Goal: Task Accomplishment & Management: Use online tool/utility

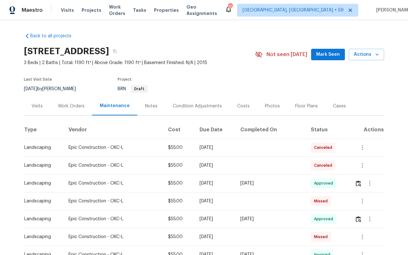
click at [119, 15] on div "Visits Projects Work Orders Tasks Properties Geo Assignments" at bounding box center [143, 10] width 164 height 13
click at [119, 11] on span "Work Orders" at bounding box center [117, 10] width 16 height 13
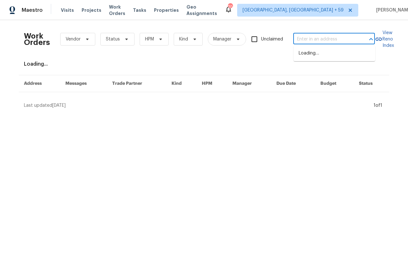
paste input "180 Parkstone Way Marietta, GA, 30066"
type input "180 Parkstone Way Marietta, GA, 30066"
click at [308, 39] on input "180 Parkstone Way Marietta, GA, 30066" at bounding box center [326, 39] width 64 height 10
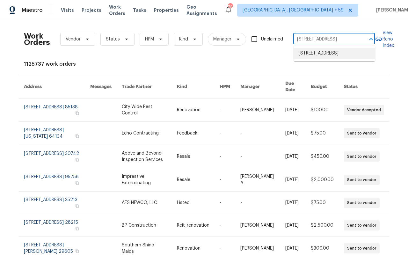
click at [303, 56] on li "180 Parkstone Way, Marietta, GA 30066" at bounding box center [335, 53] width 82 height 11
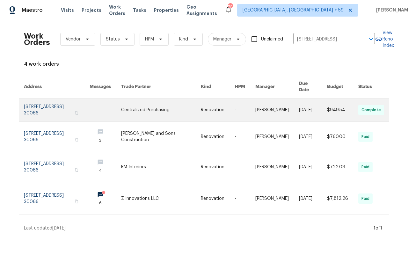
click at [36, 101] on link at bounding box center [57, 110] width 66 height 23
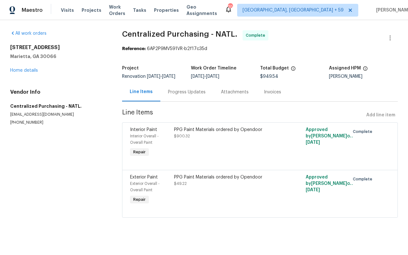
click at [26, 75] on div "All work orders 180 Parkstone Way Marietta, GA 30066 Home details Vendor Info C…" at bounding box center [58, 77] width 97 height 95
click at [26, 71] on link "Home details" at bounding box center [24, 70] width 28 height 4
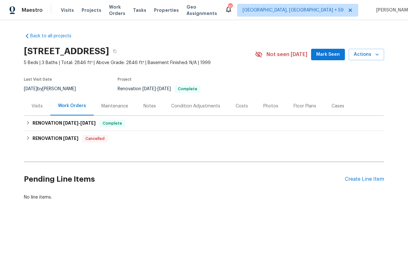
click at [111, 110] on div "Maintenance" at bounding box center [115, 106] width 42 height 19
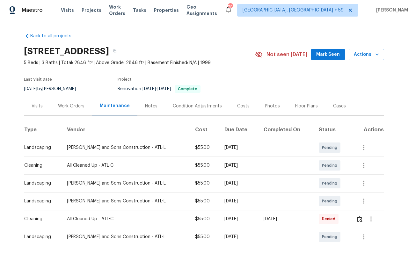
scroll to position [29, 0]
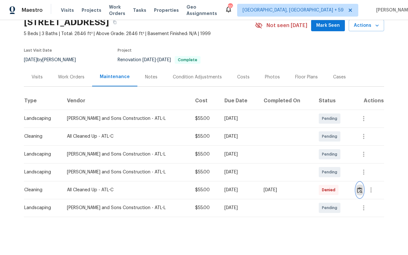
click at [358, 187] on img "button" at bounding box center [359, 190] width 5 height 6
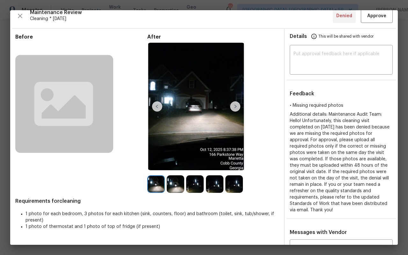
scroll to position [0, 0]
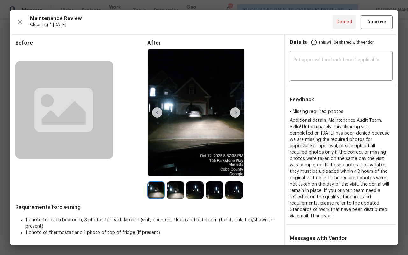
click at [237, 111] on img at bounding box center [235, 113] width 10 height 10
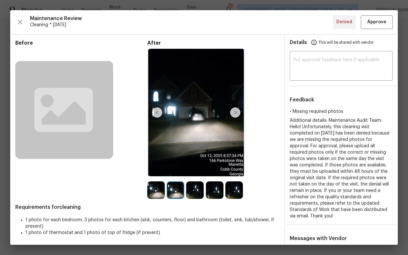
click at [237, 111] on img at bounding box center [235, 113] width 10 height 10
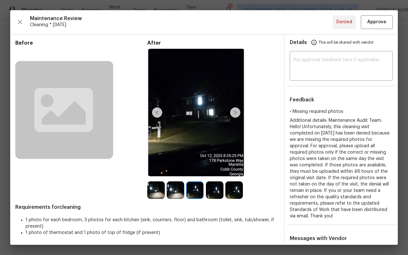
click at [237, 111] on img at bounding box center [235, 113] width 10 height 10
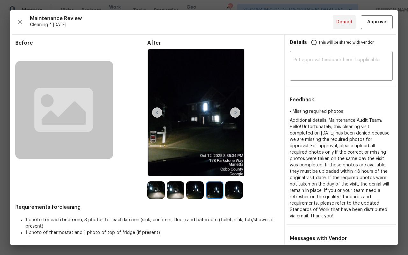
click at [237, 111] on img at bounding box center [235, 113] width 10 height 10
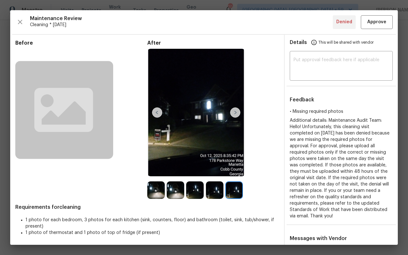
click at [237, 111] on img at bounding box center [235, 113] width 10 height 10
click at [156, 115] on img at bounding box center [157, 113] width 10 height 10
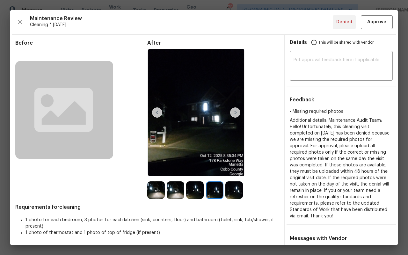
click at [156, 115] on img at bounding box center [157, 113] width 10 height 10
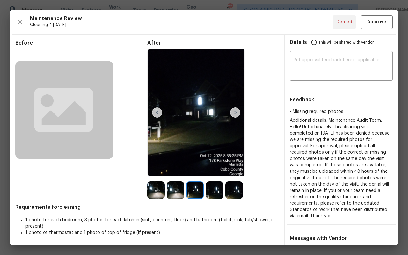
click at [156, 115] on img at bounding box center [157, 113] width 10 height 10
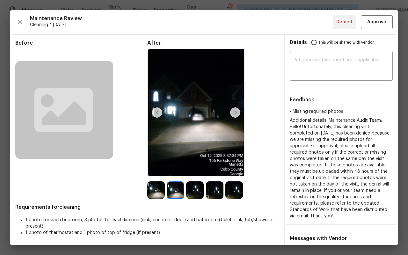
click at [156, 115] on img at bounding box center [157, 113] width 10 height 10
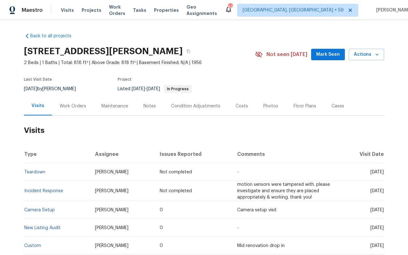
scroll to position [9, 0]
